Goal: Transaction & Acquisition: Download file/media

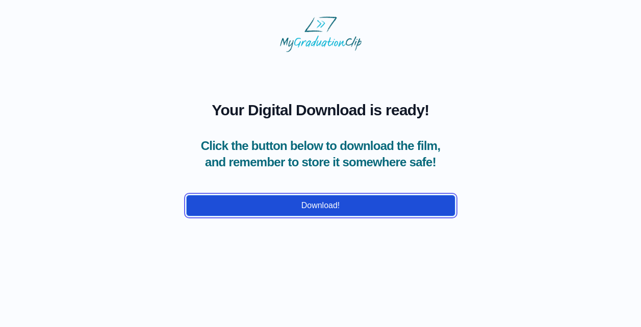
click at [277, 203] on button "Download!" at bounding box center [320, 205] width 269 height 21
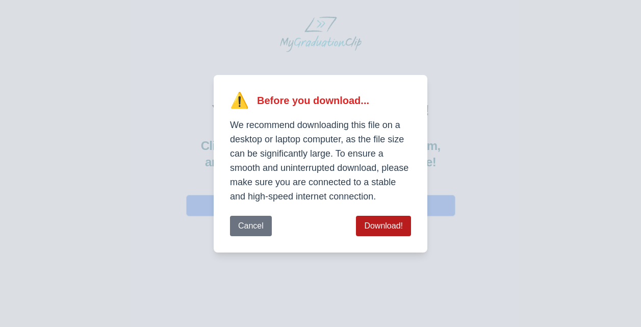
click at [393, 231] on button "Download!" at bounding box center [383, 226] width 55 height 20
